Goal: Information Seeking & Learning: Learn about a topic

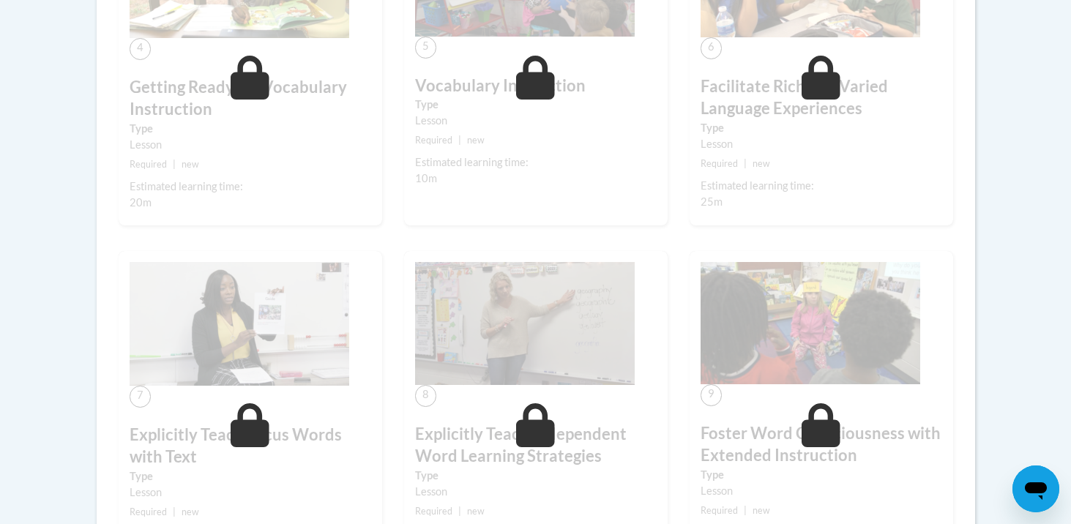
scroll to position [732, 0]
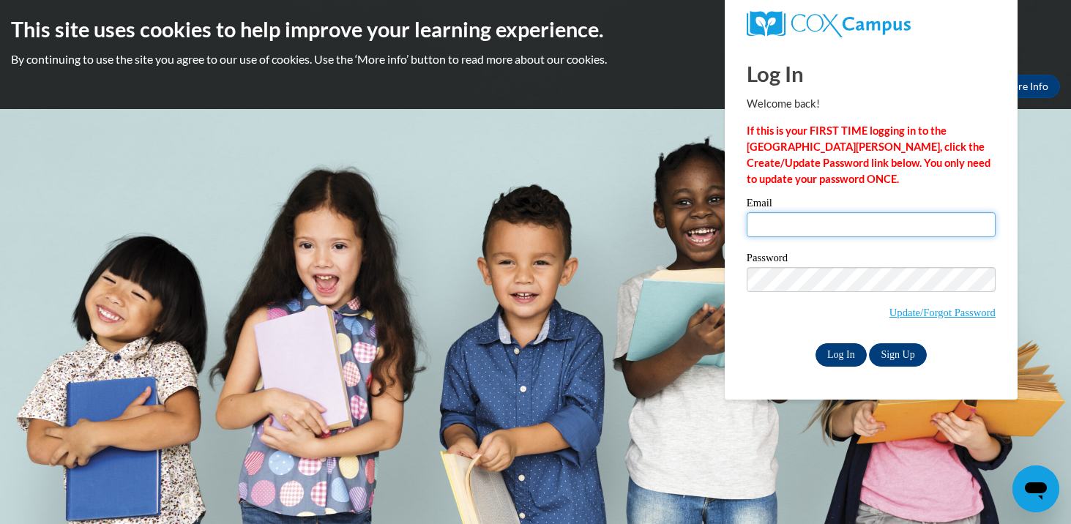
type input "ehetzel@waukesha.k12.wi.us"
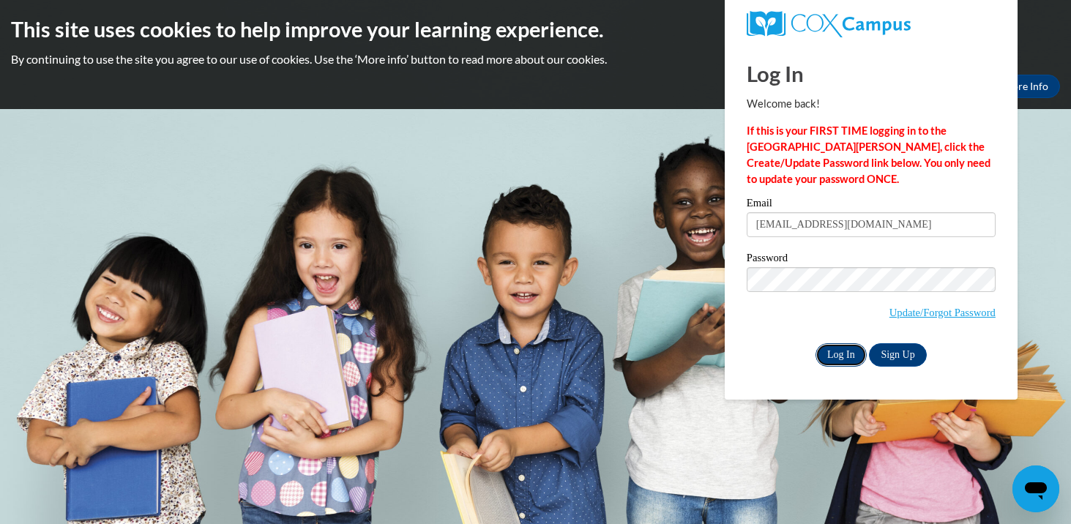
click at [839, 365] on input "Log In" at bounding box center [841, 354] width 51 height 23
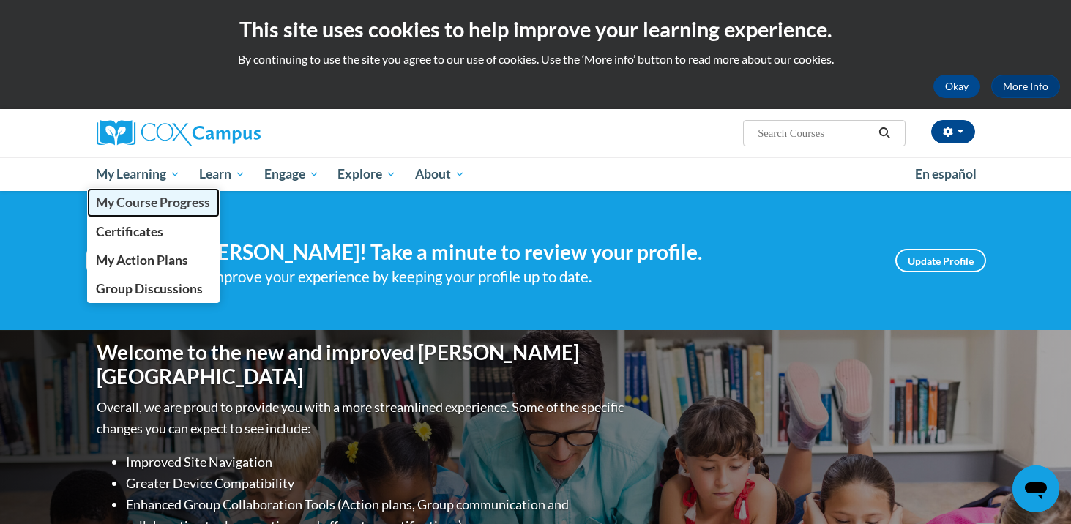
click at [162, 204] on span "My Course Progress" at bounding box center [153, 202] width 114 height 15
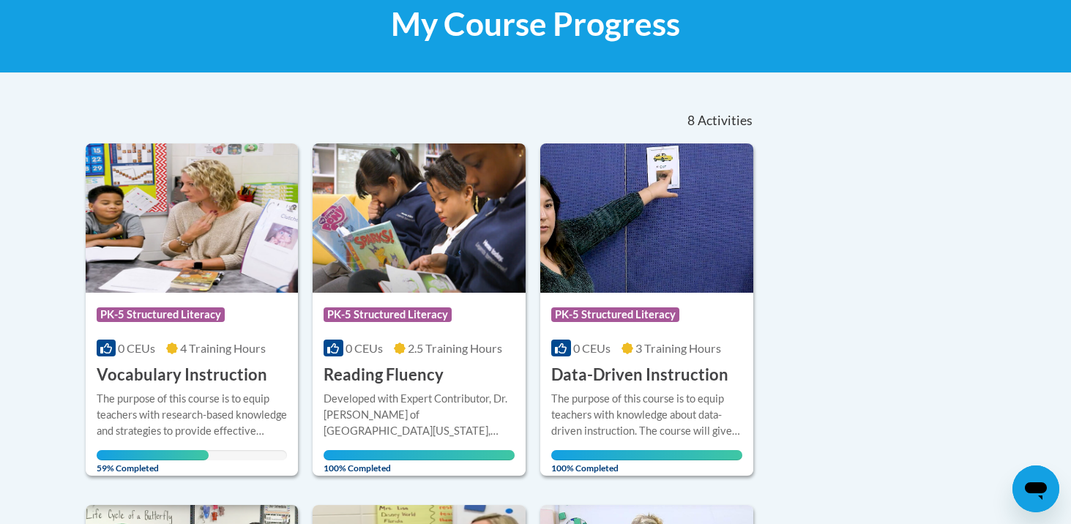
scroll to position [302, 0]
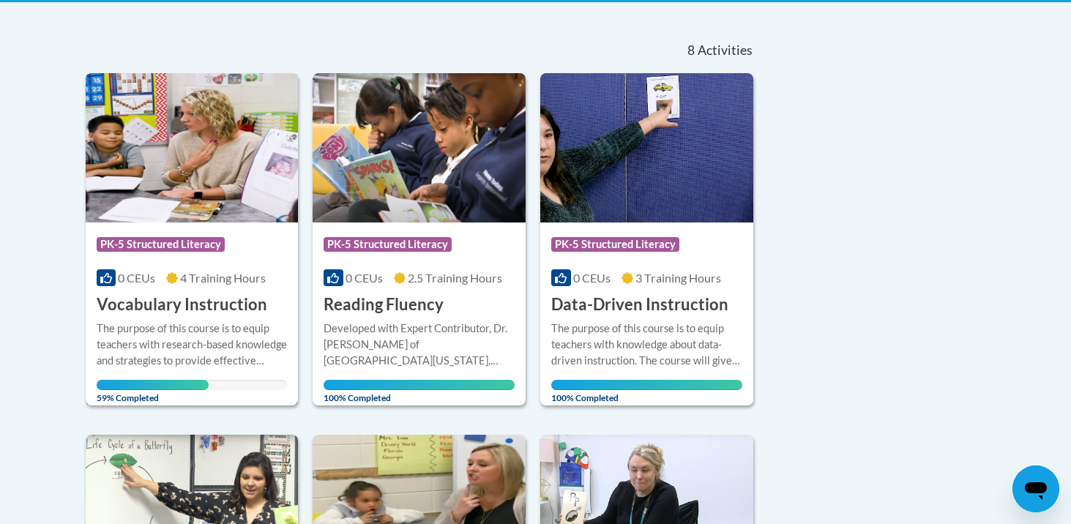
click at [196, 299] on h3 "Vocabulary Instruction" at bounding box center [182, 305] width 171 height 23
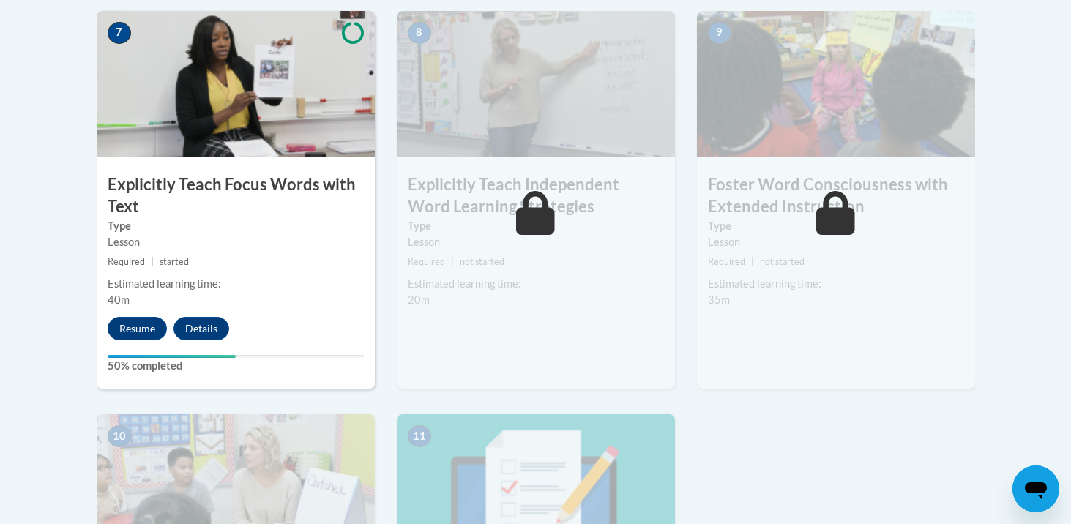
scroll to position [1294, 0]
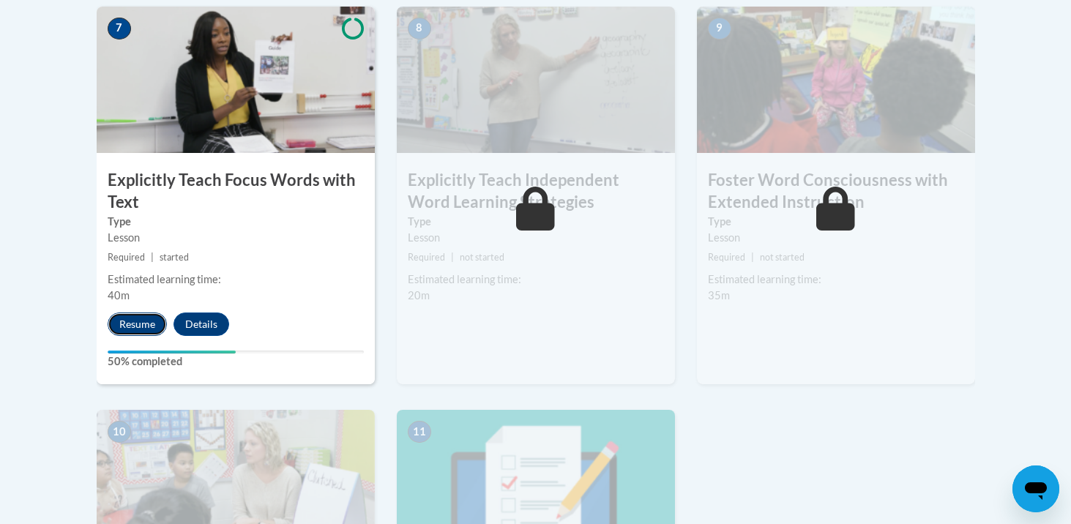
click at [126, 323] on button "Resume" at bounding box center [137, 324] width 59 height 23
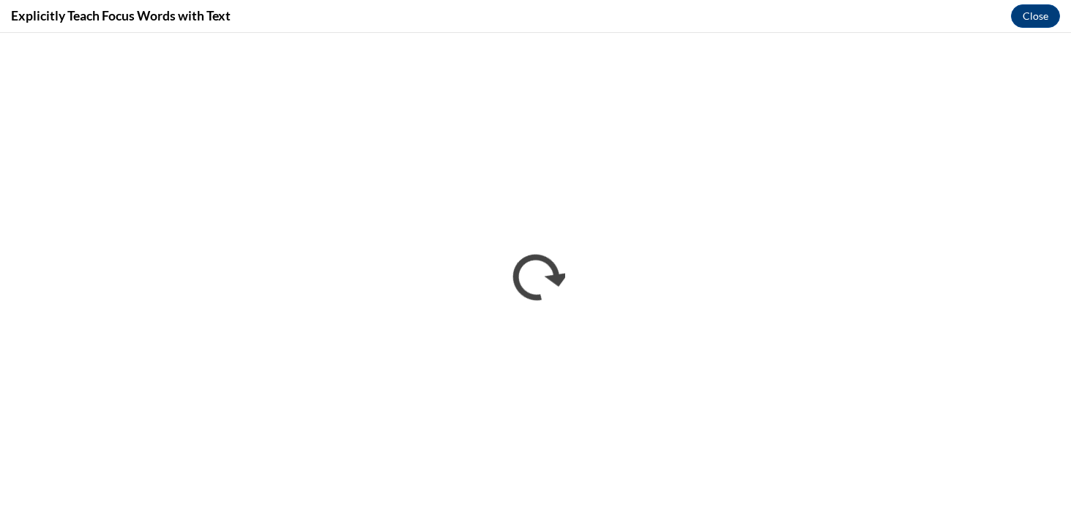
scroll to position [0, 0]
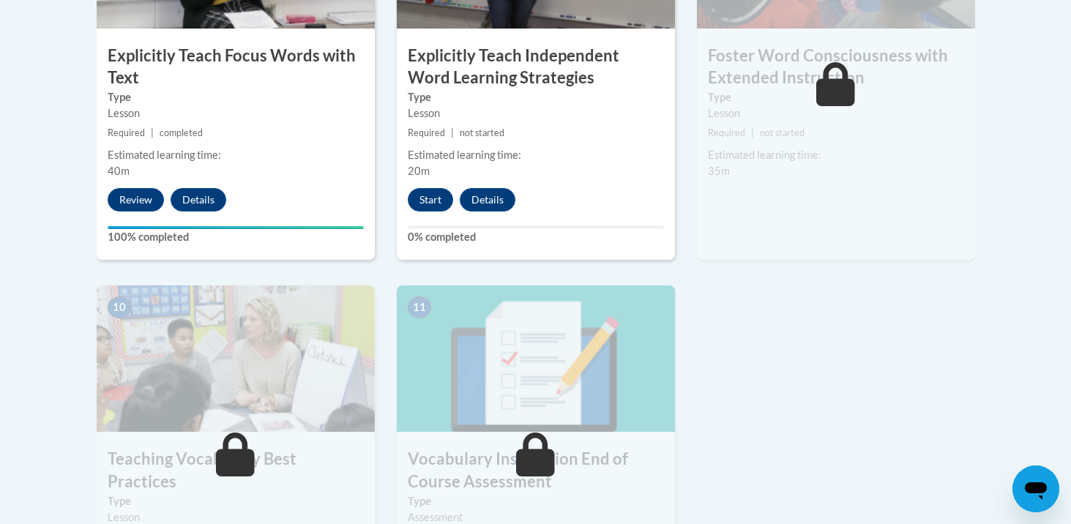
scroll to position [1205, 0]
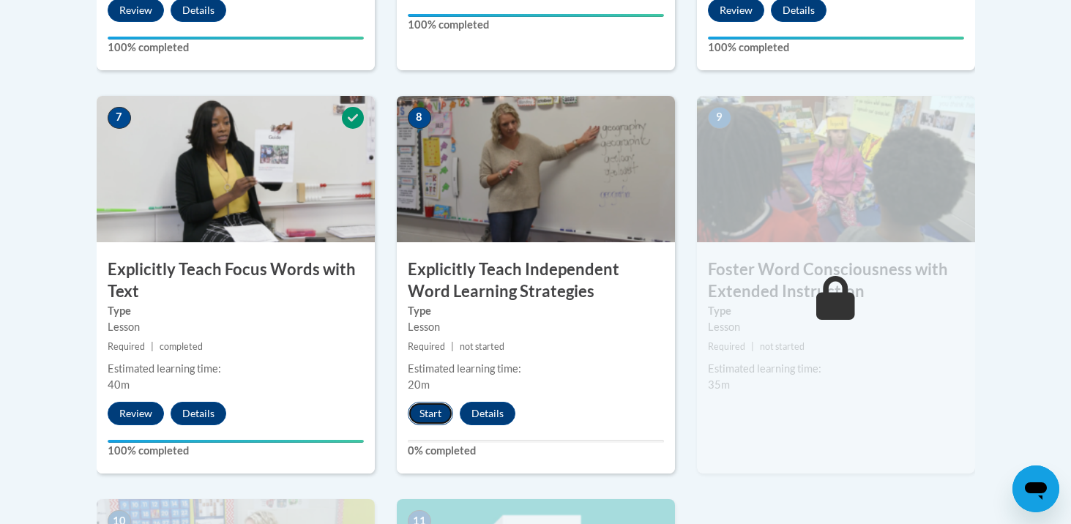
click at [436, 417] on button "Start" at bounding box center [430, 413] width 45 height 23
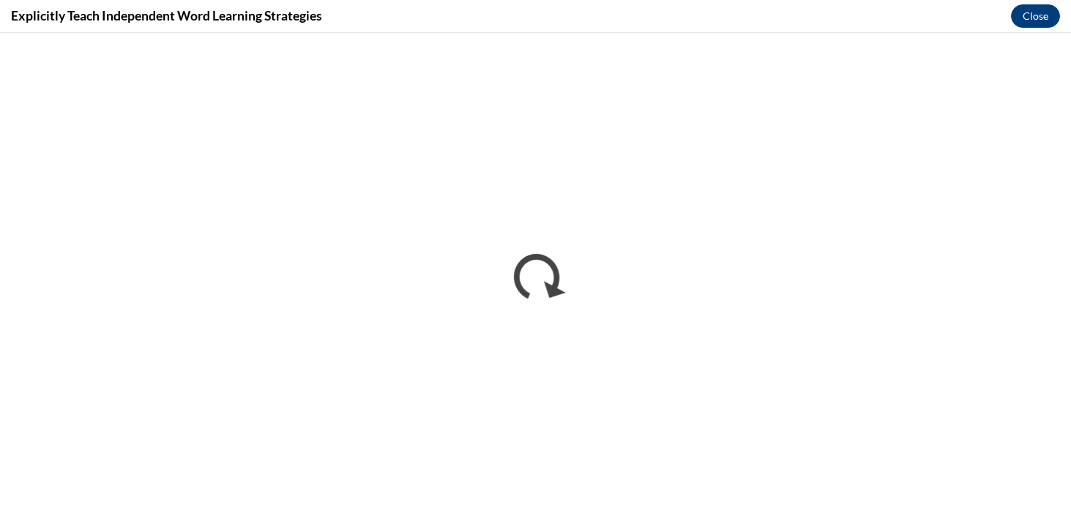
scroll to position [0, 0]
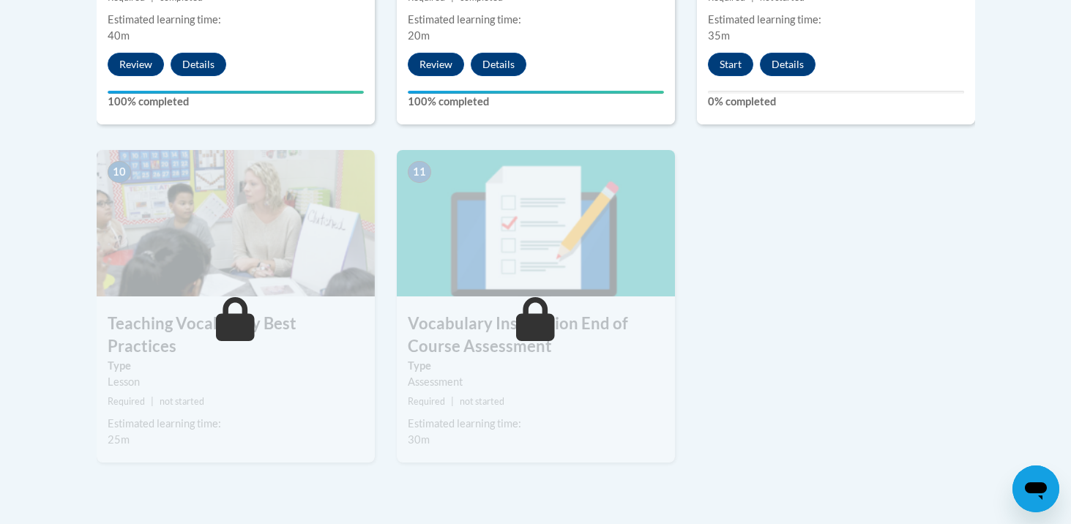
scroll to position [1514, 0]
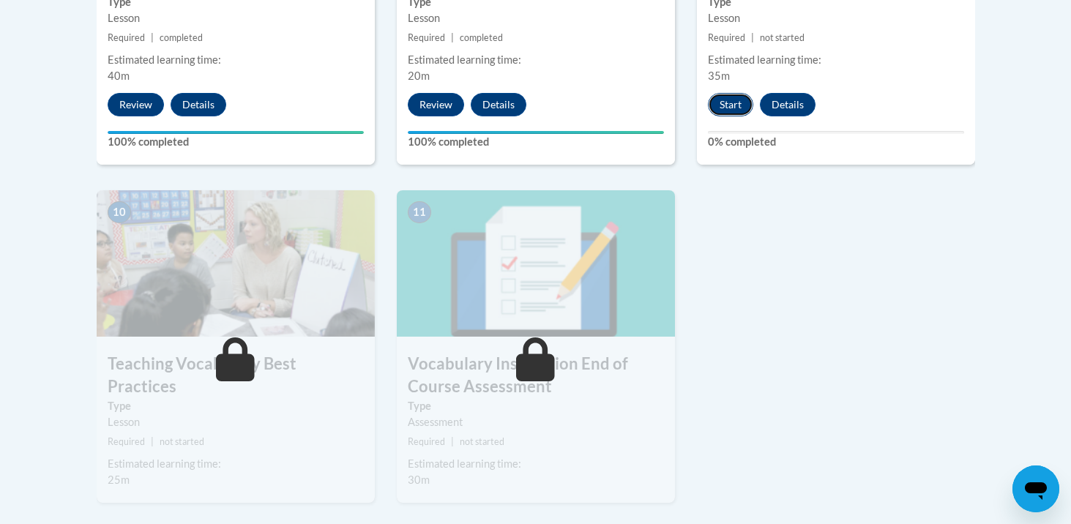
click at [732, 100] on button "Start" at bounding box center [730, 104] width 45 height 23
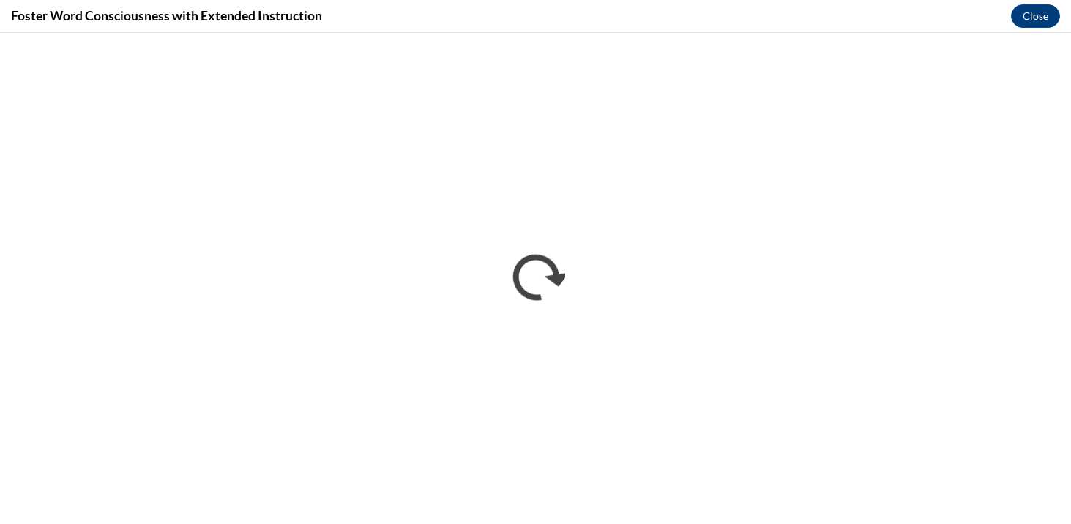
scroll to position [0, 0]
